Goal: Find contact information: Find contact information

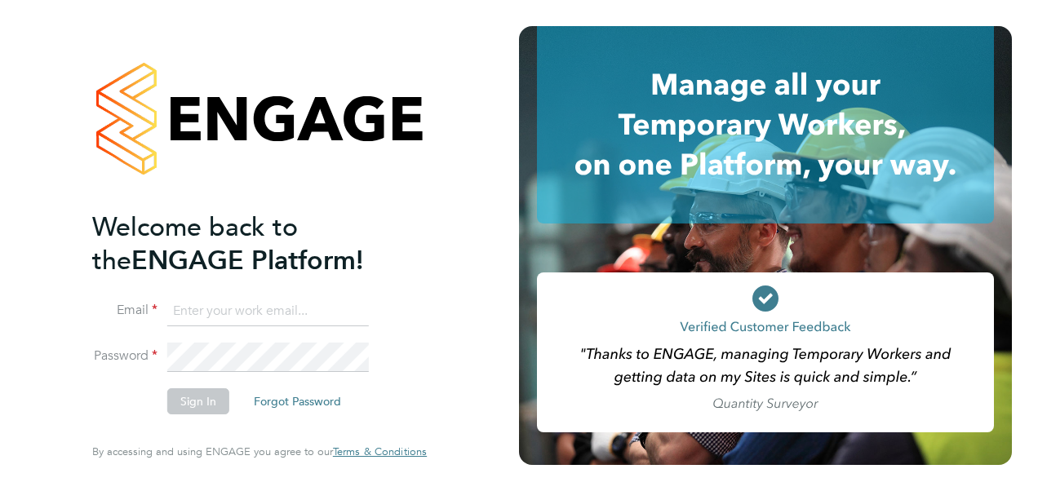
click at [219, 315] on input at bounding box center [268, 311] width 202 height 29
type input "[PERSON_NAME][EMAIL_ADDRESS][PERSON_NAME][PERSON_NAME][DOMAIN_NAME]"
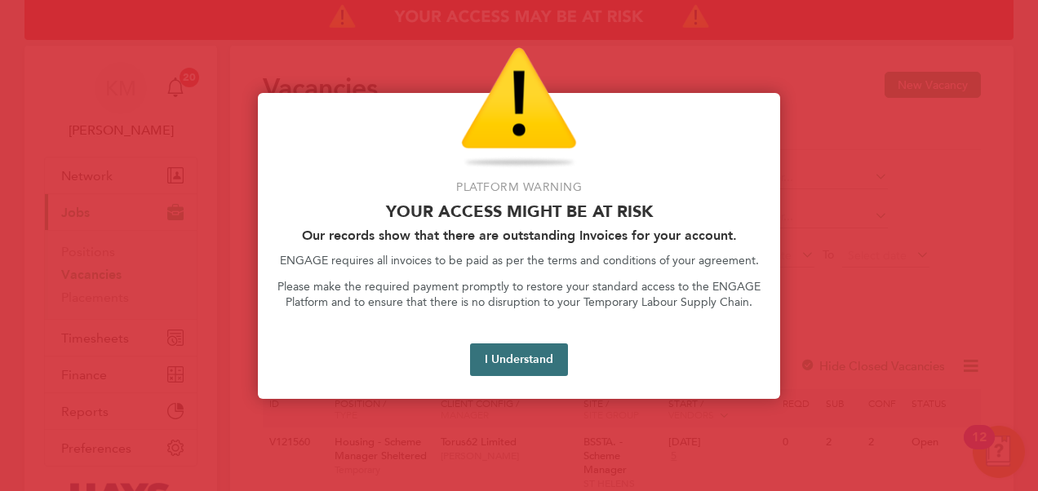
click at [499, 364] on button "I Understand" at bounding box center [519, 359] width 98 height 33
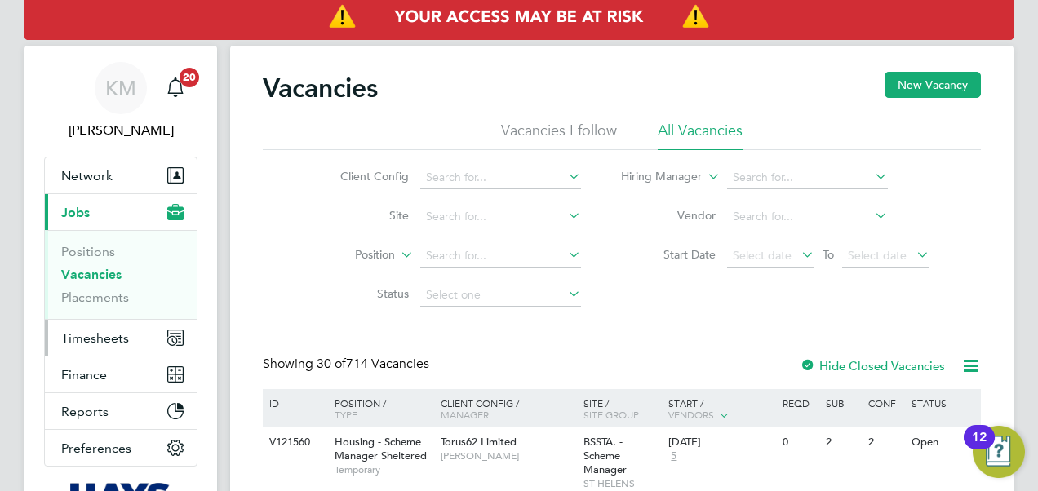
click at [96, 335] on span "Timesheets" at bounding box center [95, 338] width 68 height 16
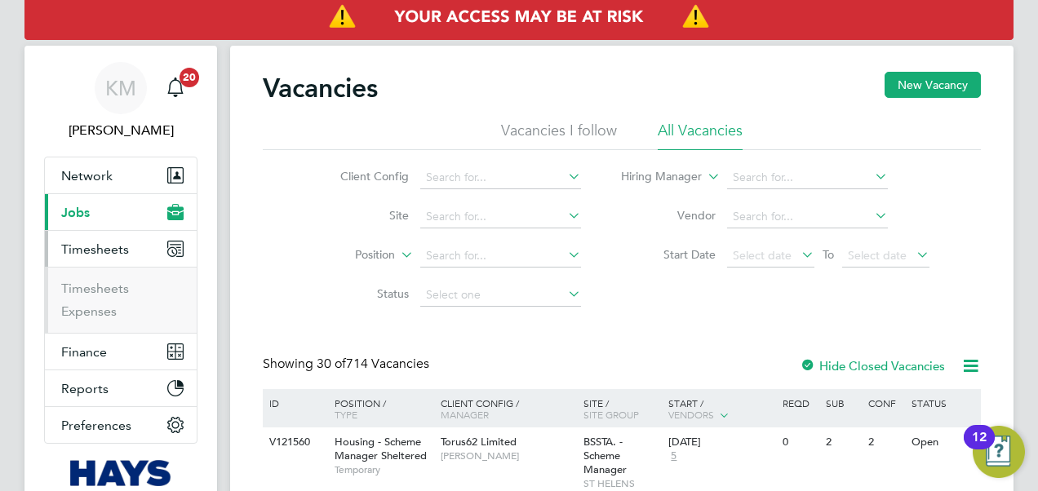
click at [84, 208] on span "Jobs" at bounding box center [75, 213] width 29 height 16
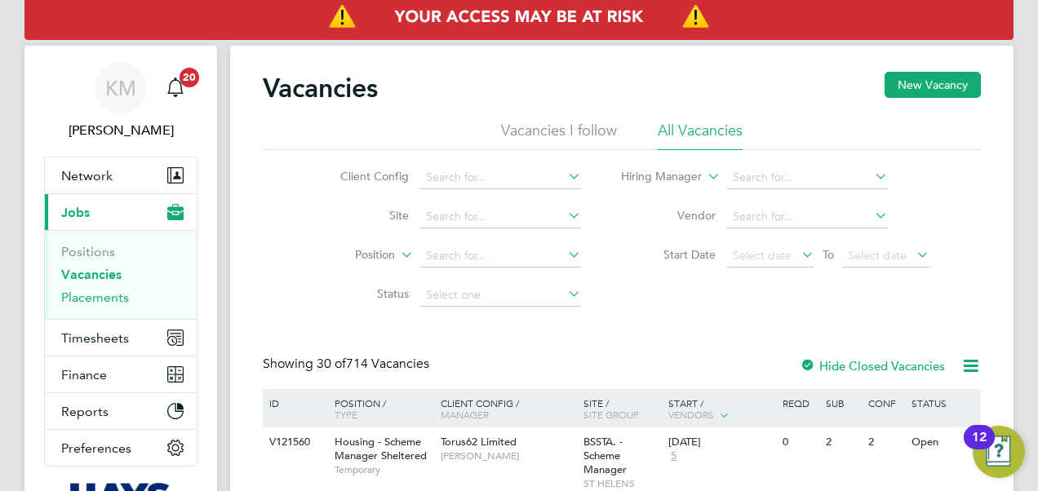
click at [104, 299] on link "Placements" at bounding box center [95, 298] width 68 height 16
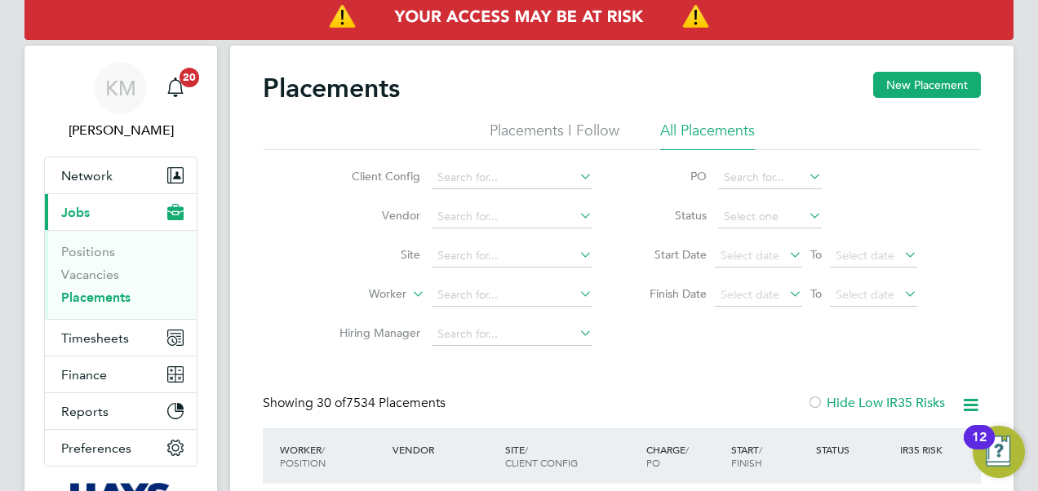
drag, startPoint x: 447, startPoint y: 292, endPoint x: 442, endPoint y: 277, distance: 15.5
click at [445, 287] on input at bounding box center [512, 295] width 161 height 23
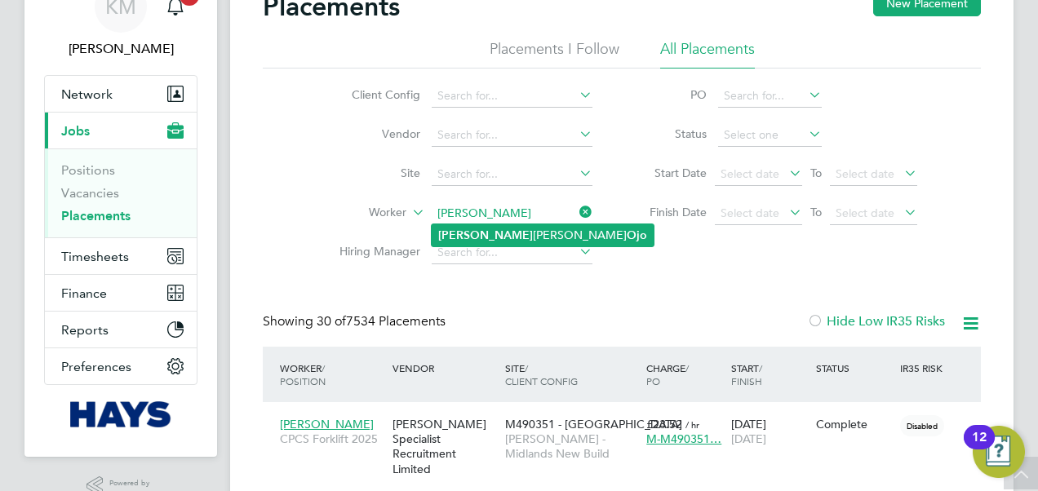
click at [499, 231] on li "[PERSON_NAME] Ojo" at bounding box center [543, 235] width 222 height 22
type input "[PERSON_NAME] Ojo"
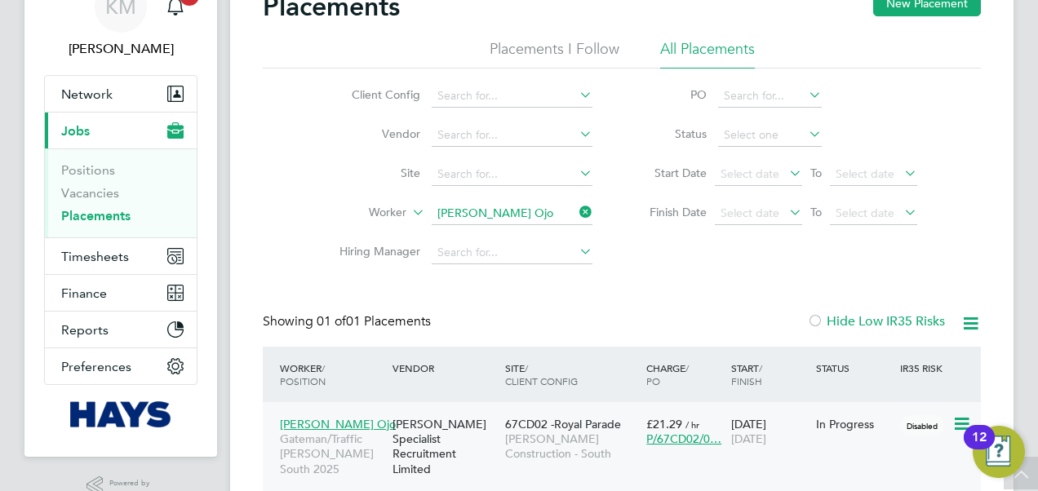
click at [530, 436] on span "[PERSON_NAME] Construction - South" at bounding box center [571, 446] width 133 height 29
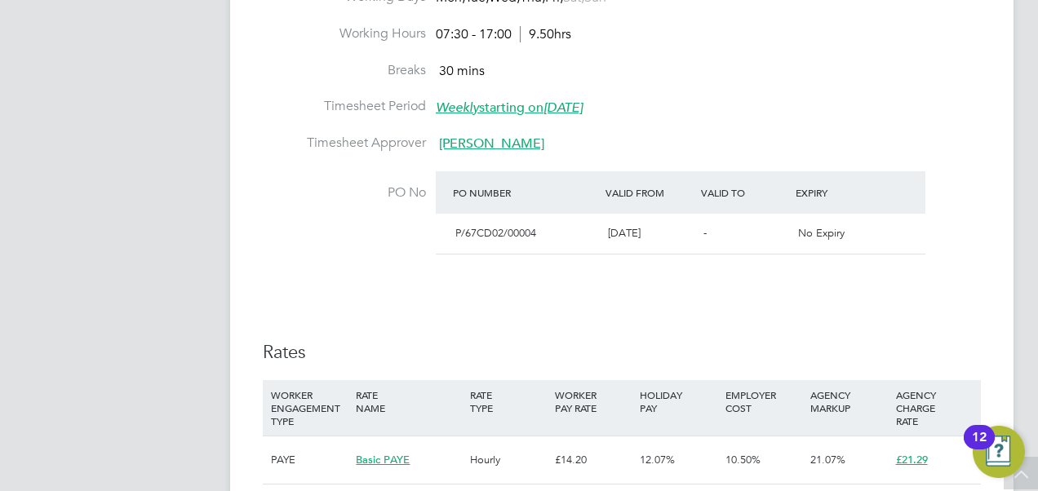
click at [451, 145] on span "Martin Ramm" at bounding box center [491, 143] width 105 height 16
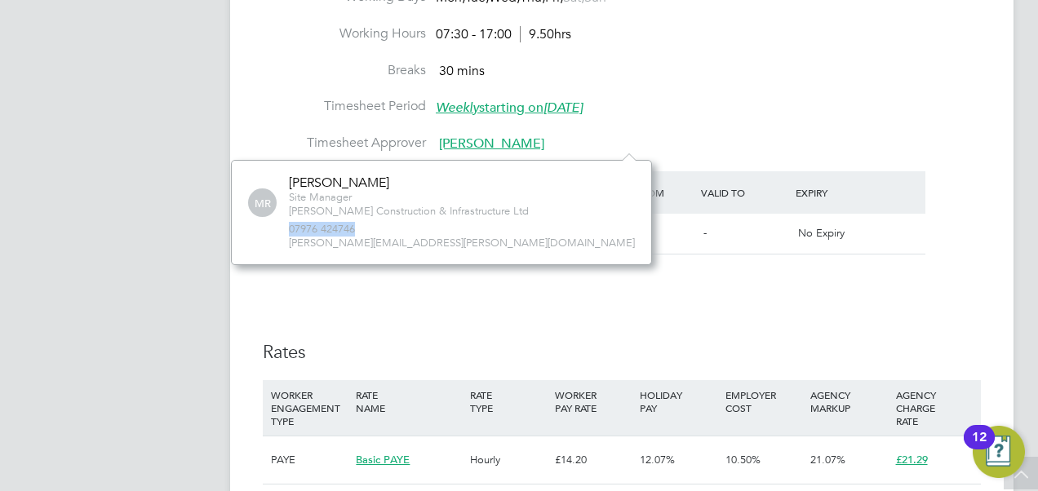
drag, startPoint x: 359, startPoint y: 225, endPoint x: 260, endPoint y: 226, distance: 98.7
click at [260, 226] on div "MR Martin Ramm Site Manager Morgan Sindall Construction & Infrastructure Ltd 07…" at bounding box center [441, 213] width 387 height 76
drag, startPoint x: 260, startPoint y: 226, endPoint x: 308, endPoint y: 227, distance: 47.3
copy span "07976 424746"
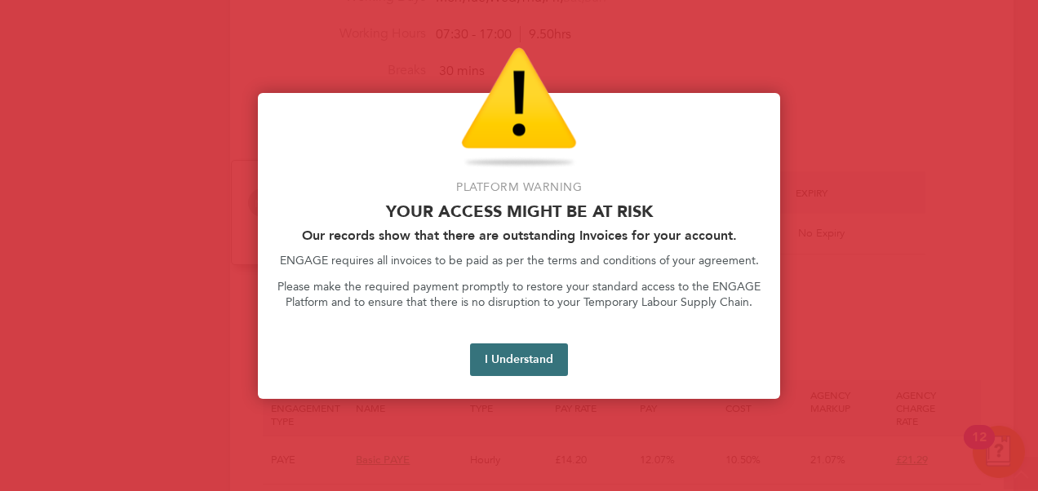
click at [499, 361] on button "I Understand" at bounding box center [519, 359] width 98 height 33
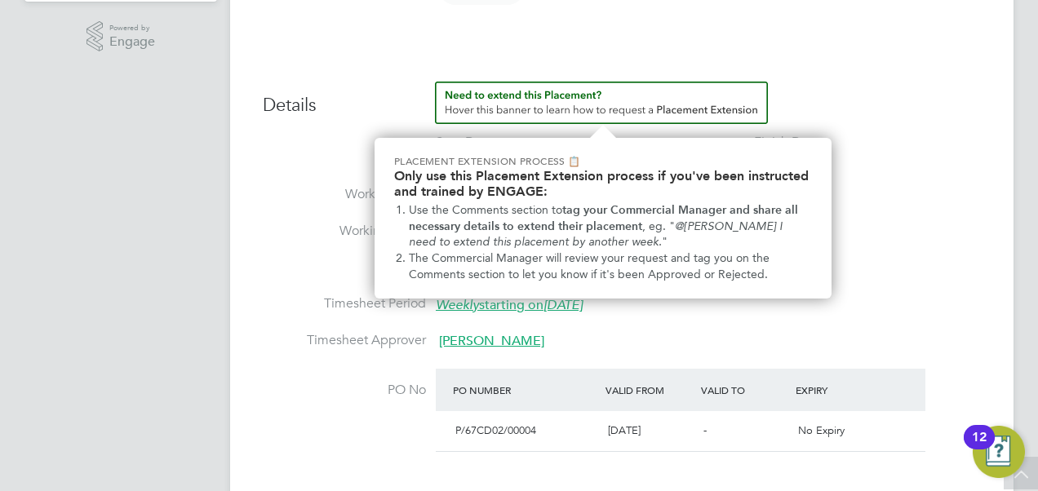
scroll to position [362, 0]
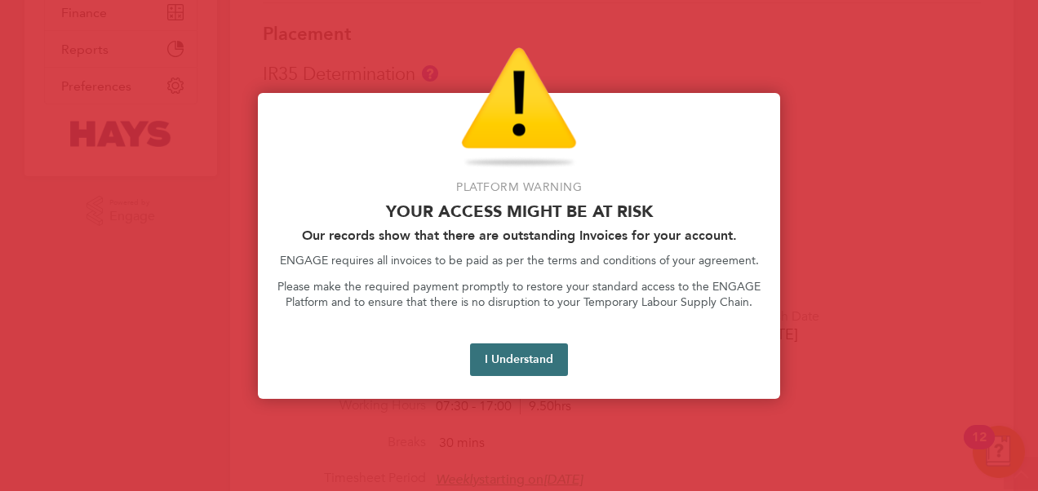
click at [500, 348] on button "I Understand" at bounding box center [519, 359] width 98 height 33
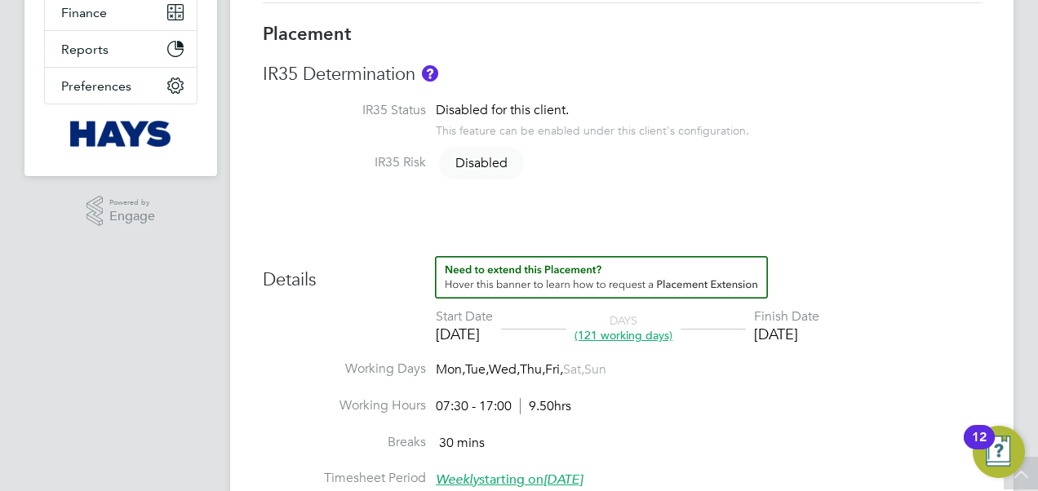
scroll to position [0, 0]
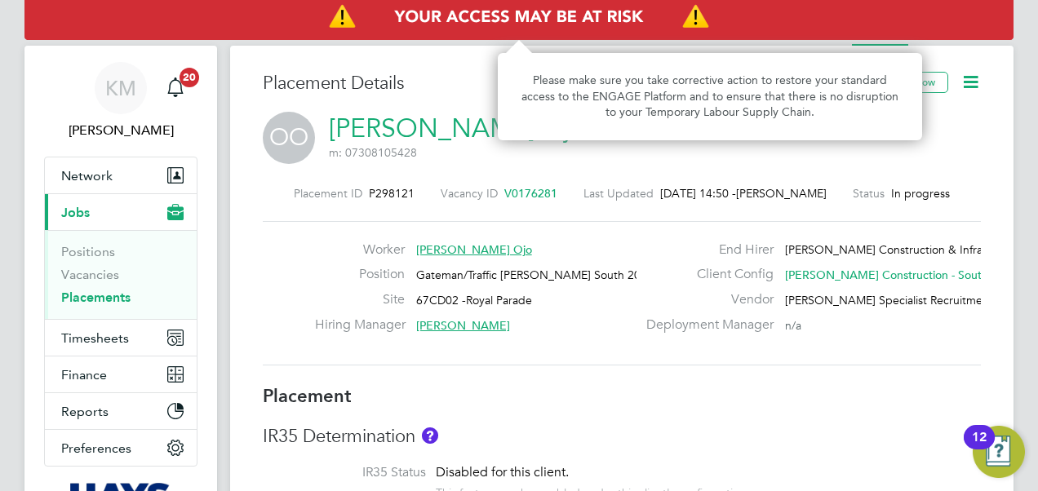
click at [535, 21] on img "Access At Risk" at bounding box center [518, 17] width 989 height 46
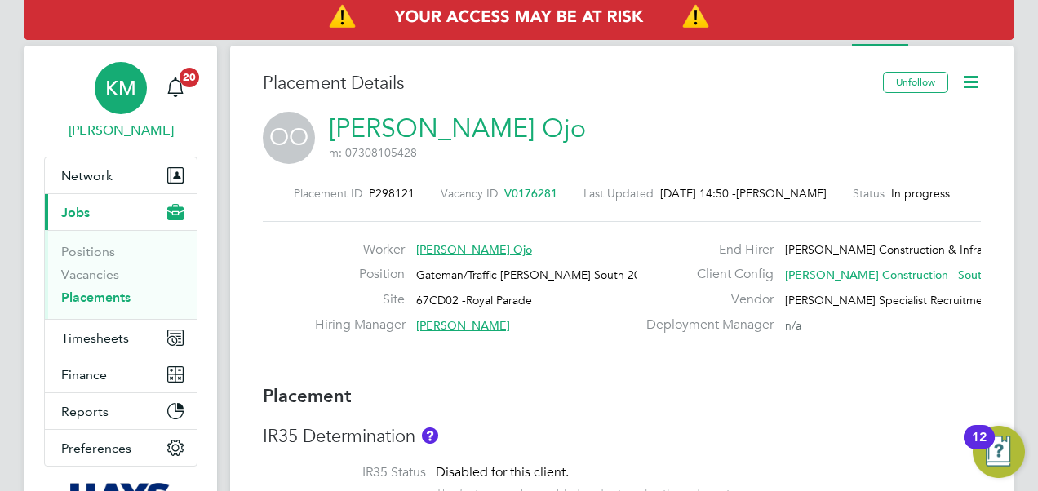
click at [140, 135] on span "[PERSON_NAME]" at bounding box center [120, 131] width 153 height 20
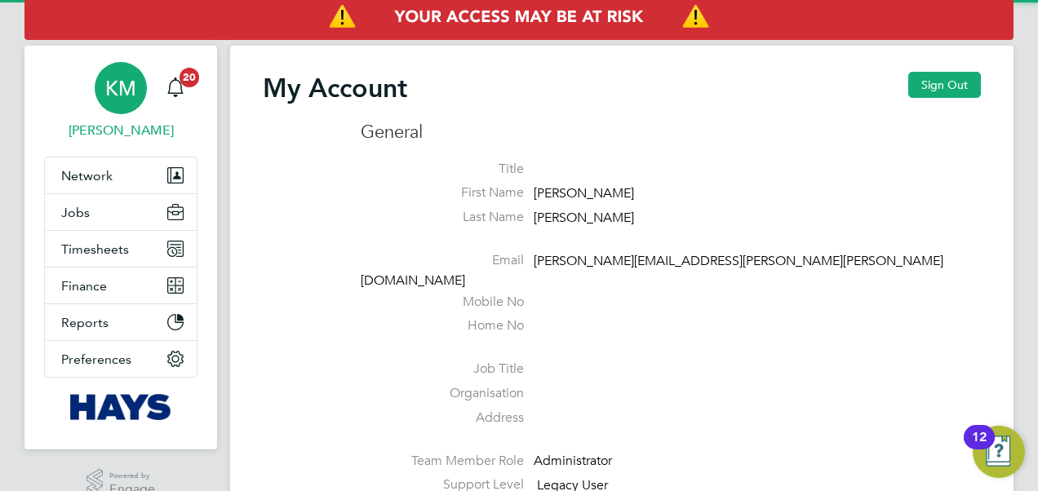
click at [127, 98] on span "KM" at bounding box center [120, 88] width 31 height 21
click at [959, 82] on button "Sign Out" at bounding box center [944, 85] width 73 height 26
